Goal: Find specific page/section: Find specific page/section

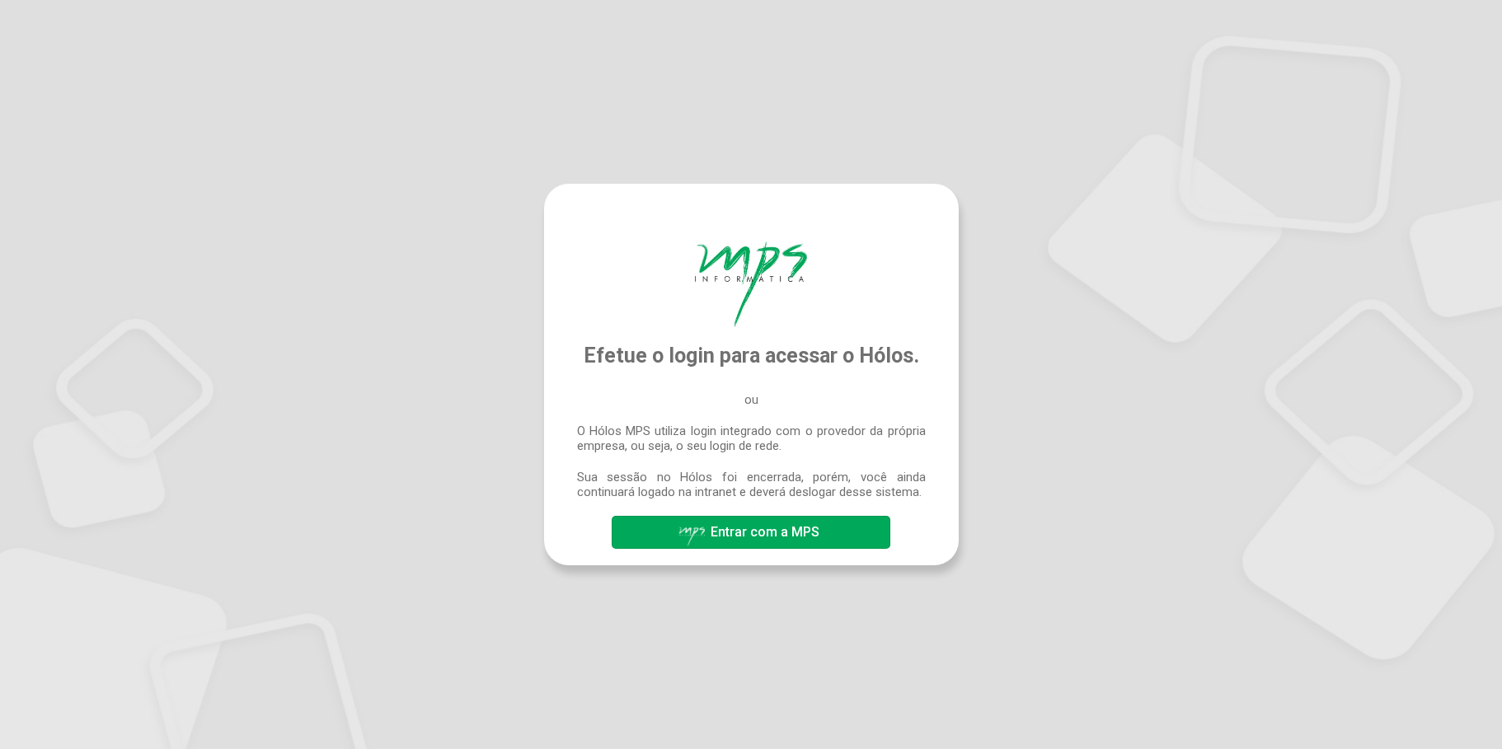
click at [730, 527] on span "Entrar com a MPS" at bounding box center [765, 532] width 109 height 16
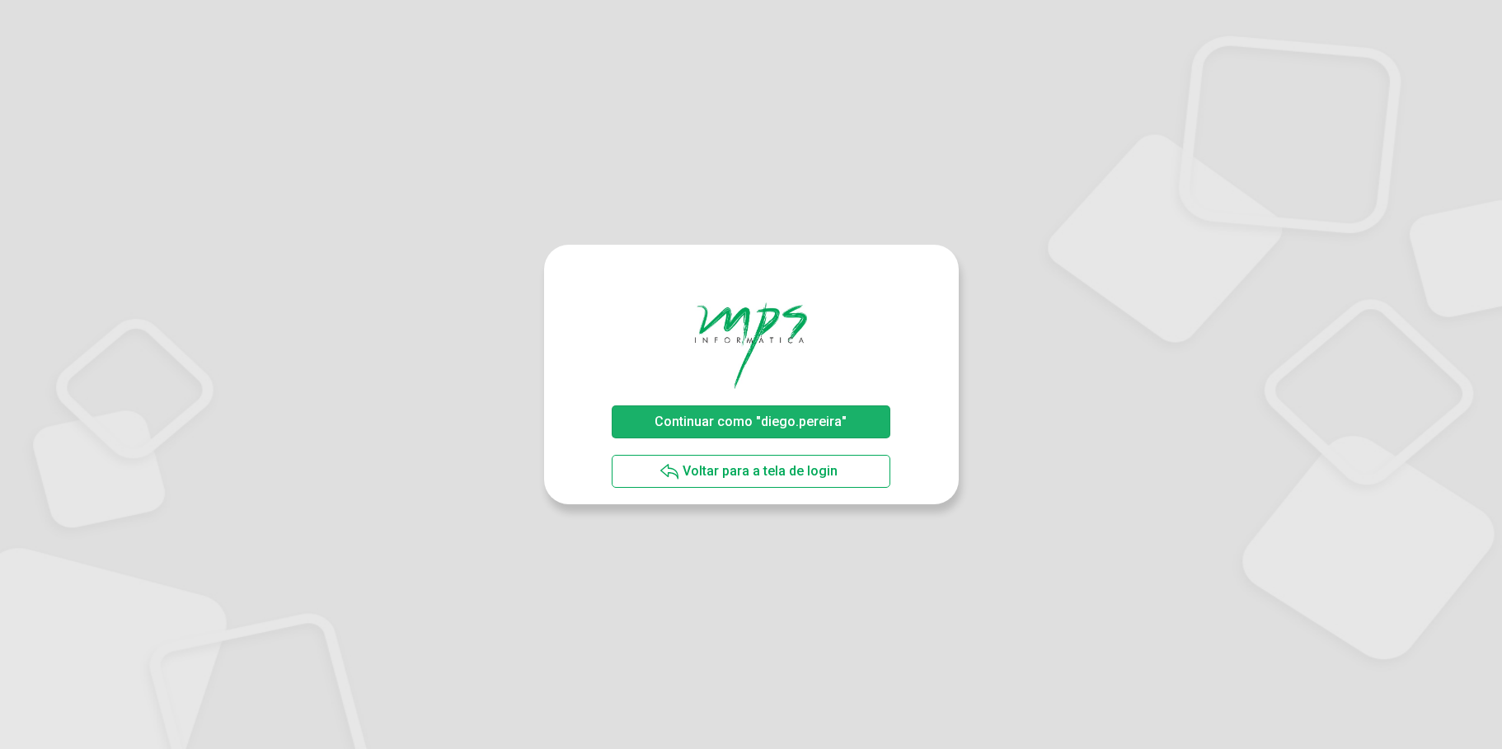
click at [745, 409] on span "Continuar como "diego.pereira"" at bounding box center [751, 421] width 200 height 29
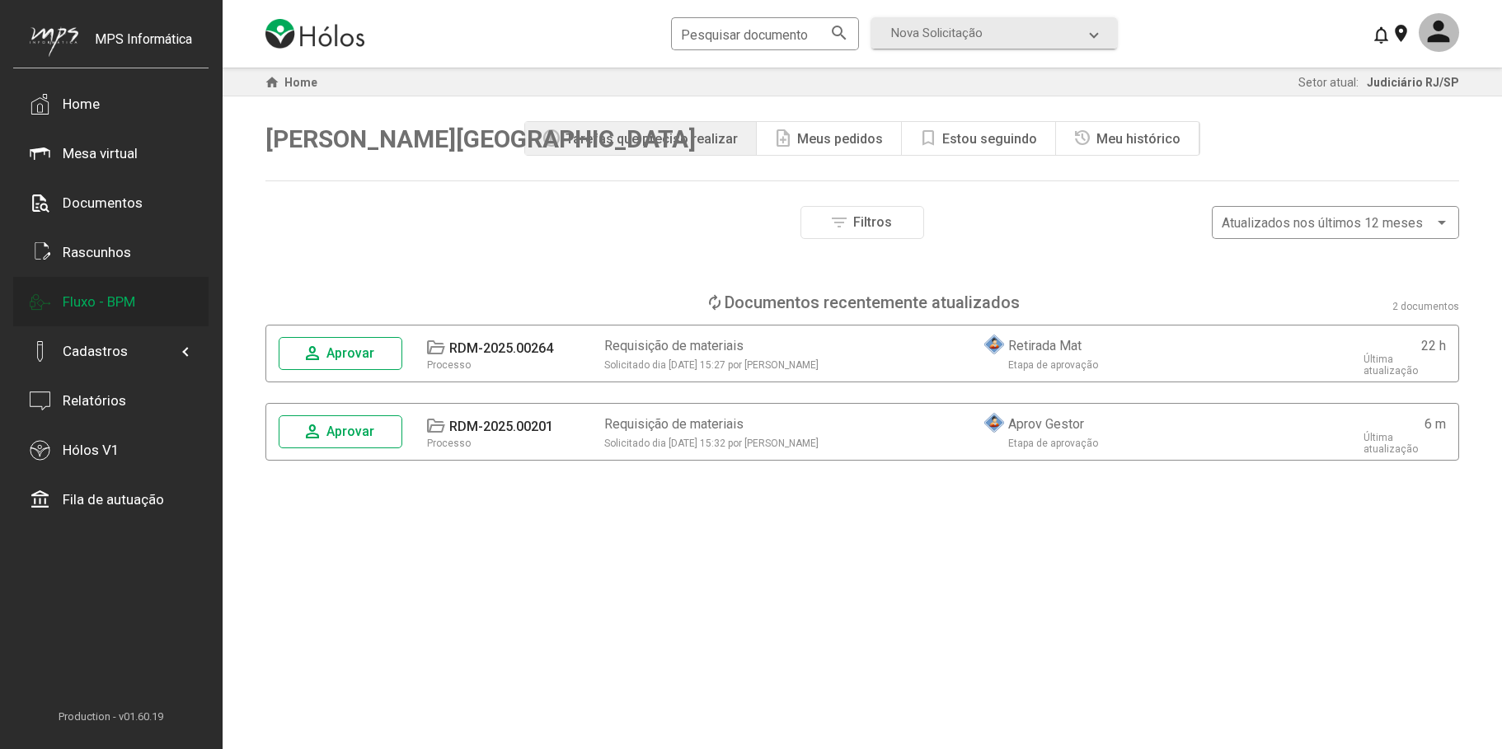
click at [120, 284] on div "Fluxo - BPM" at bounding box center [110, 301] width 195 height 49
